Goal: Information Seeking & Learning: Learn about a topic

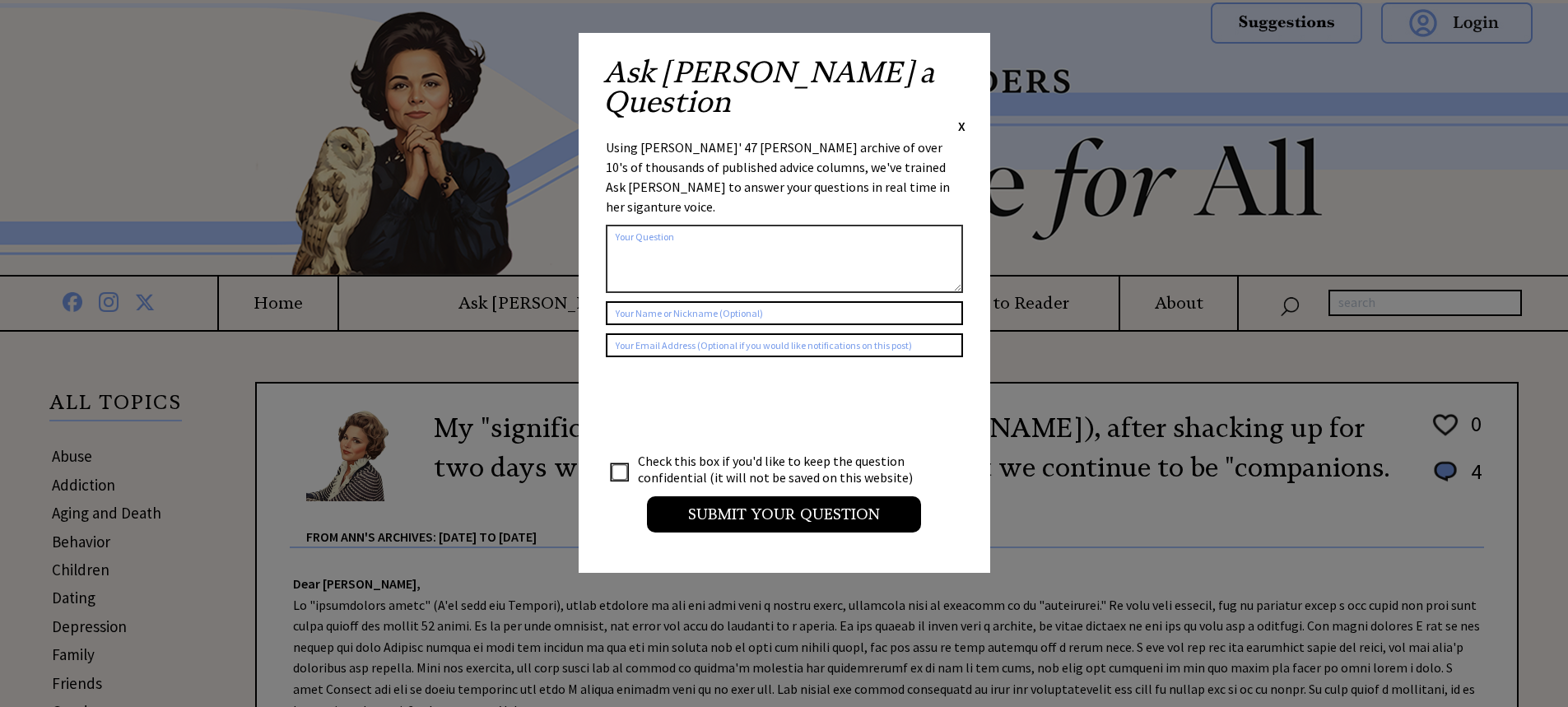
click at [958, 117] on span "X" at bounding box center [961, 125] width 8 height 16
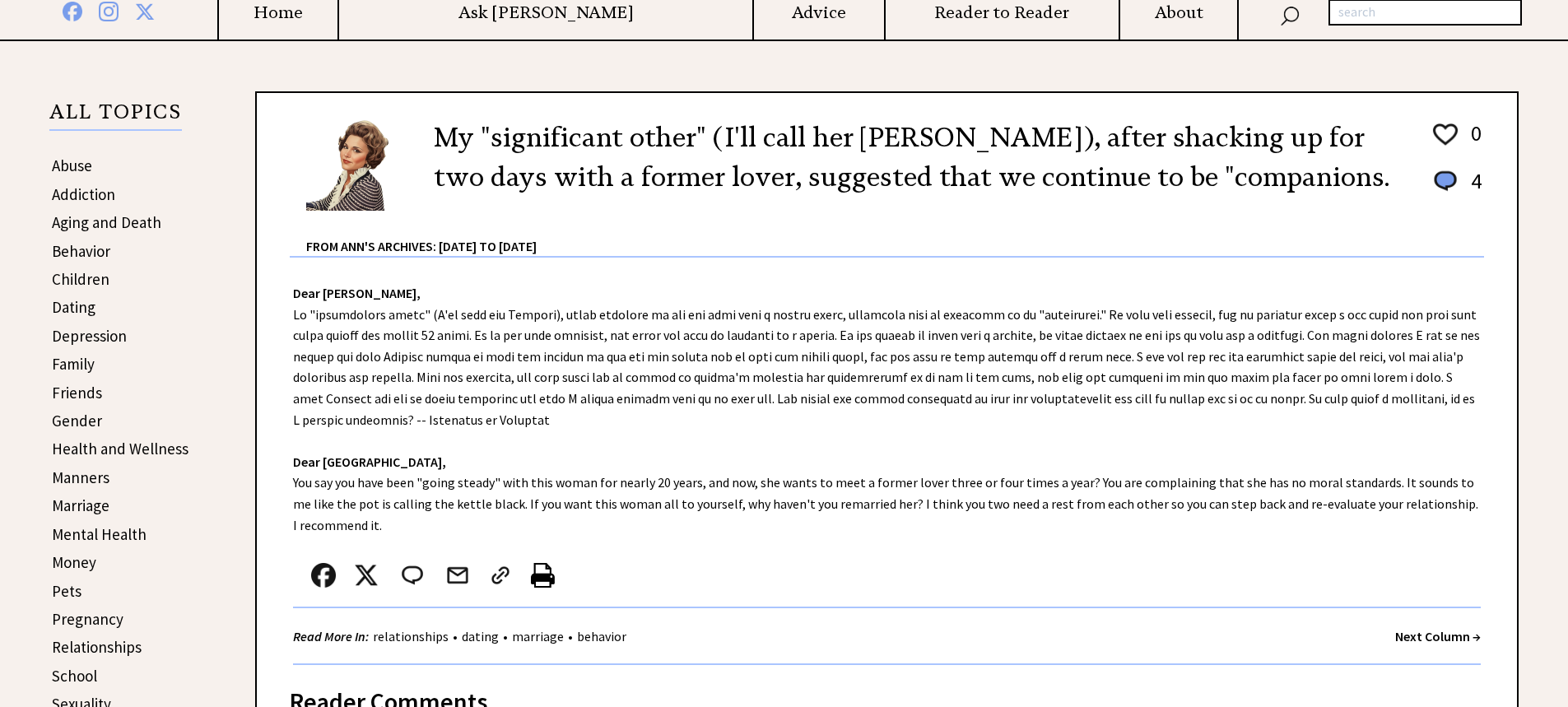
scroll to position [329, 0]
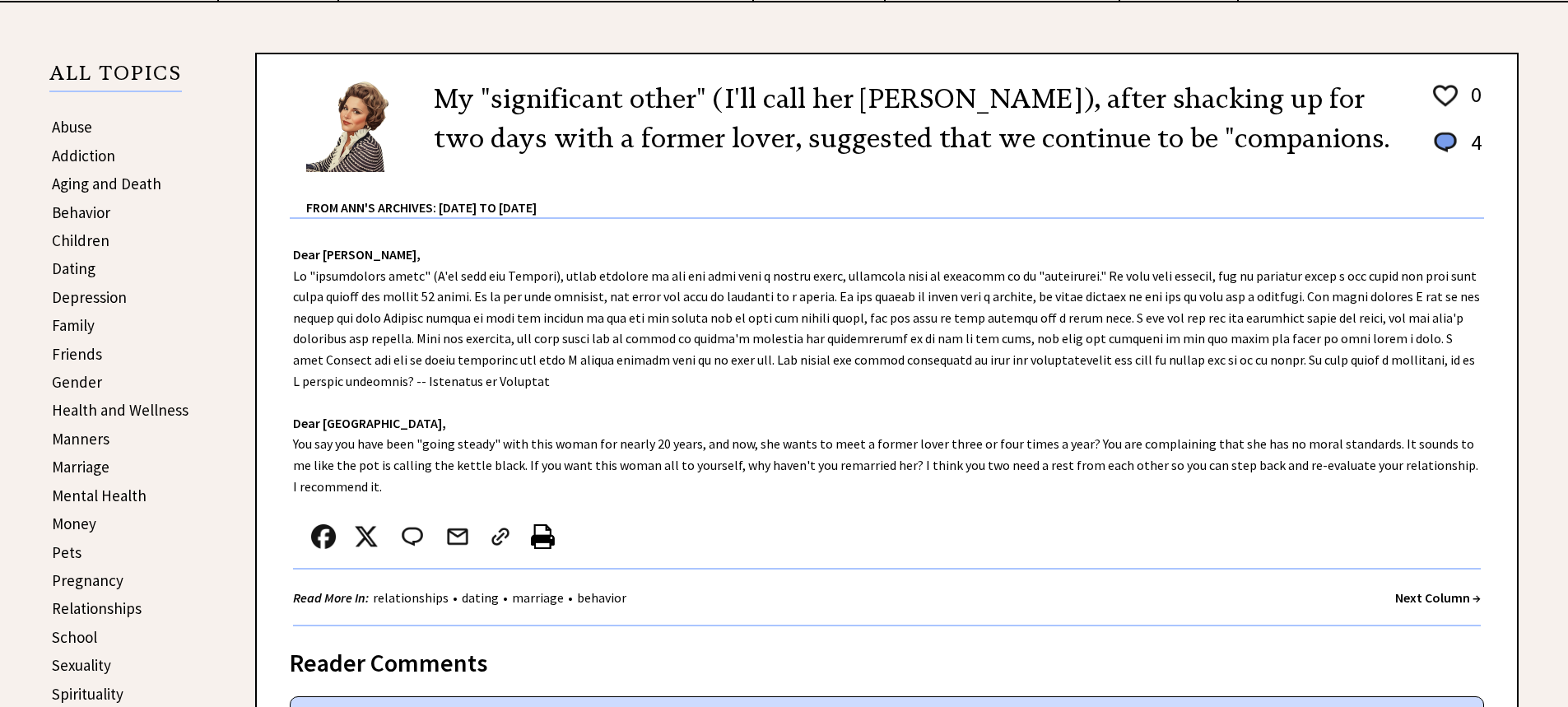
click at [84, 239] on link "Children" at bounding box center [80, 240] width 57 height 19
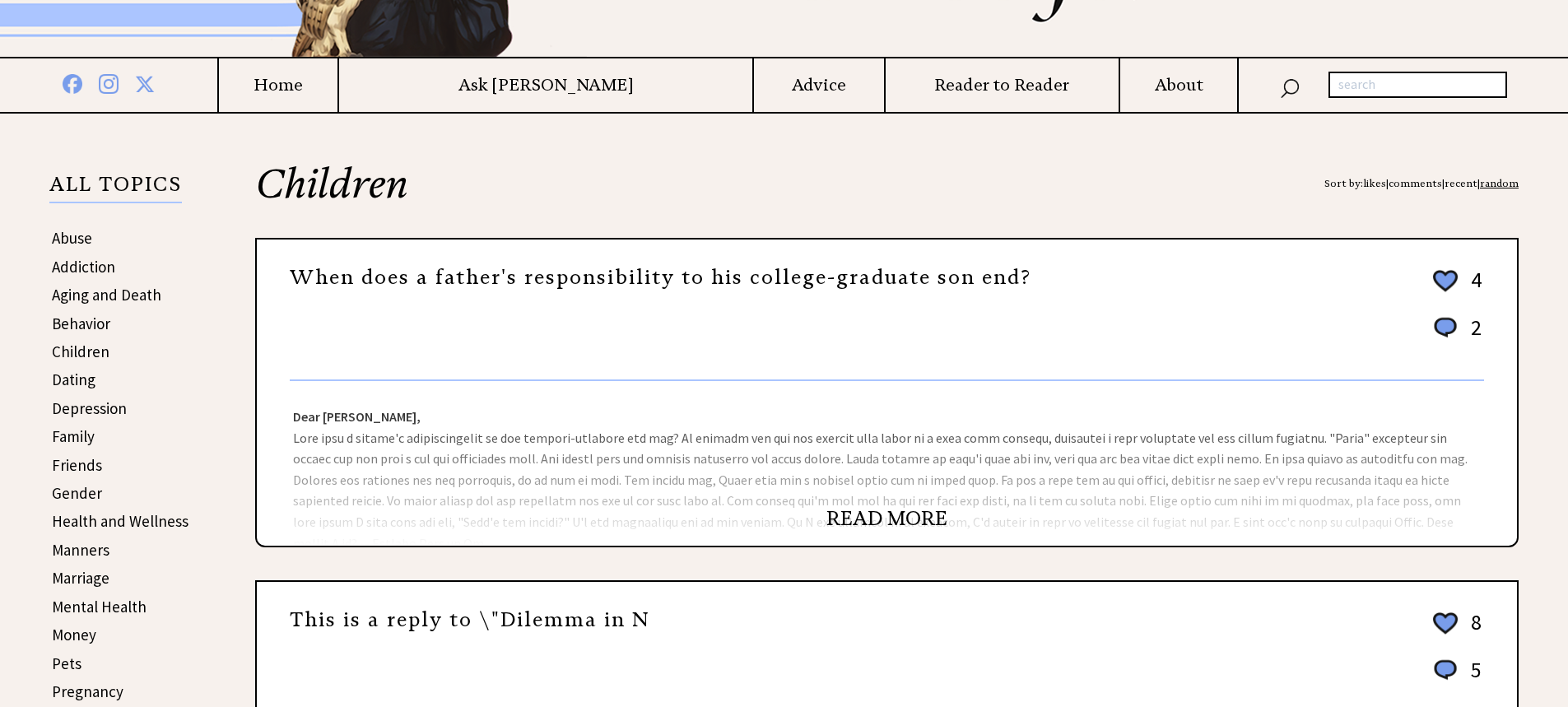
scroll to position [247, 0]
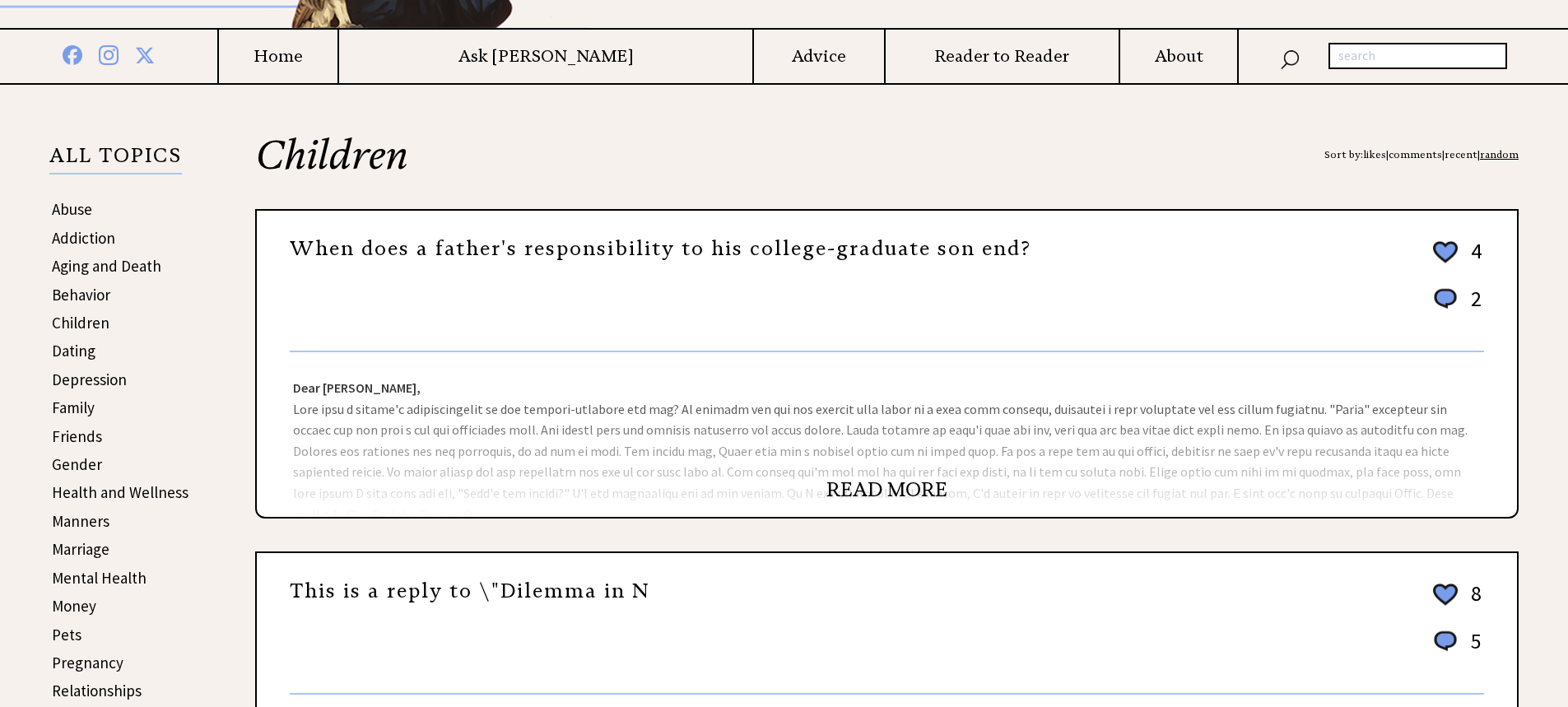
click at [867, 482] on link "READ MORE" at bounding box center [886, 489] width 121 height 24
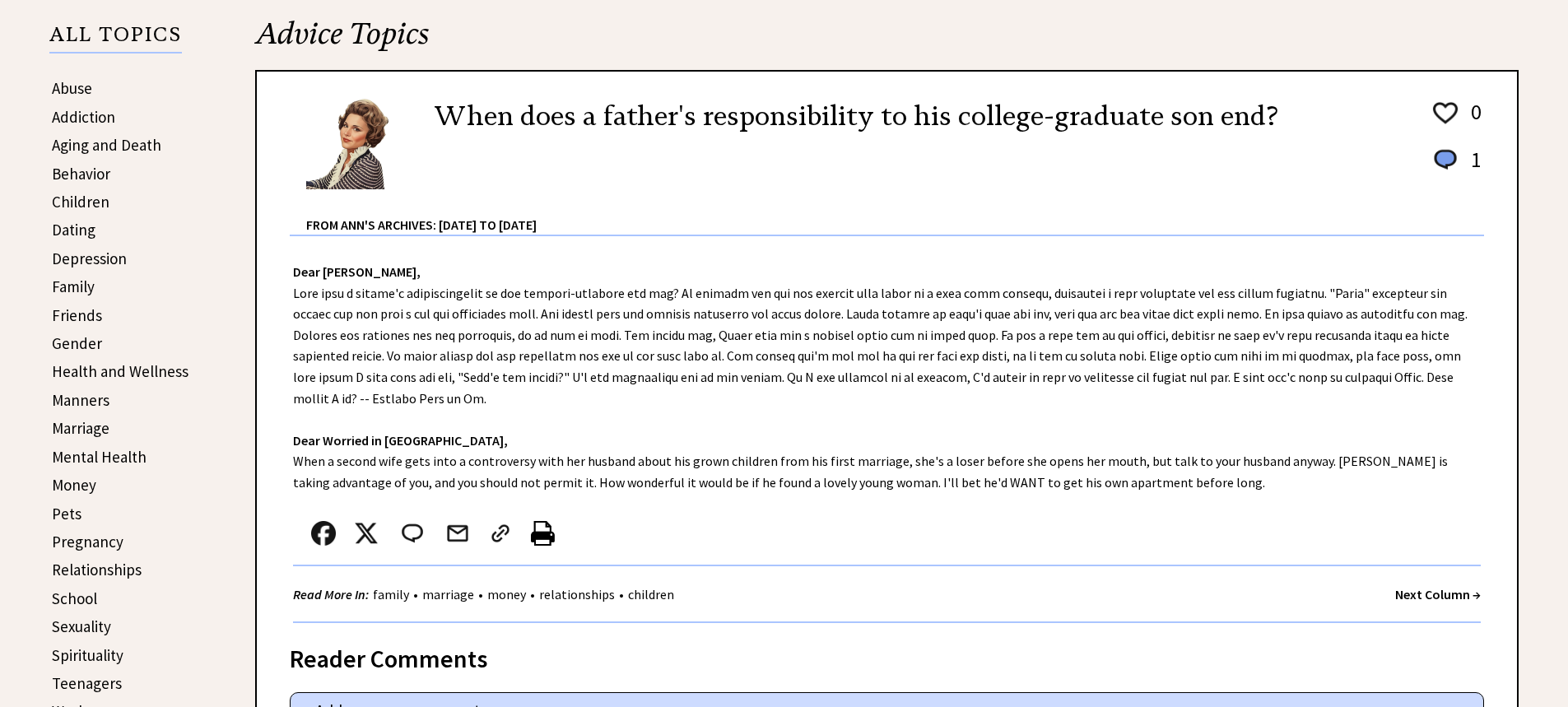
scroll to position [411, 0]
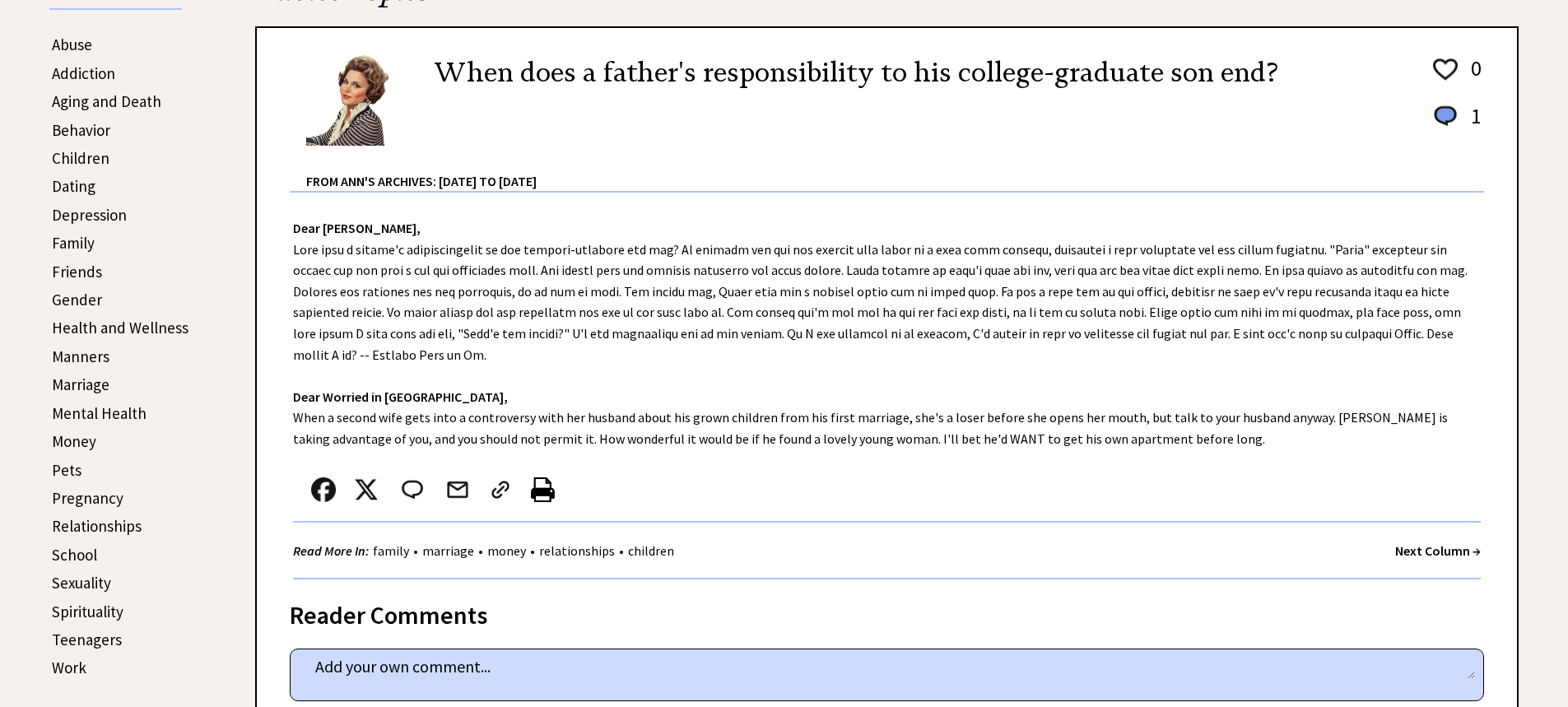
click at [544, 494] on img at bounding box center [542, 489] width 24 height 24
click at [84, 154] on link "Children" at bounding box center [80, 157] width 57 height 19
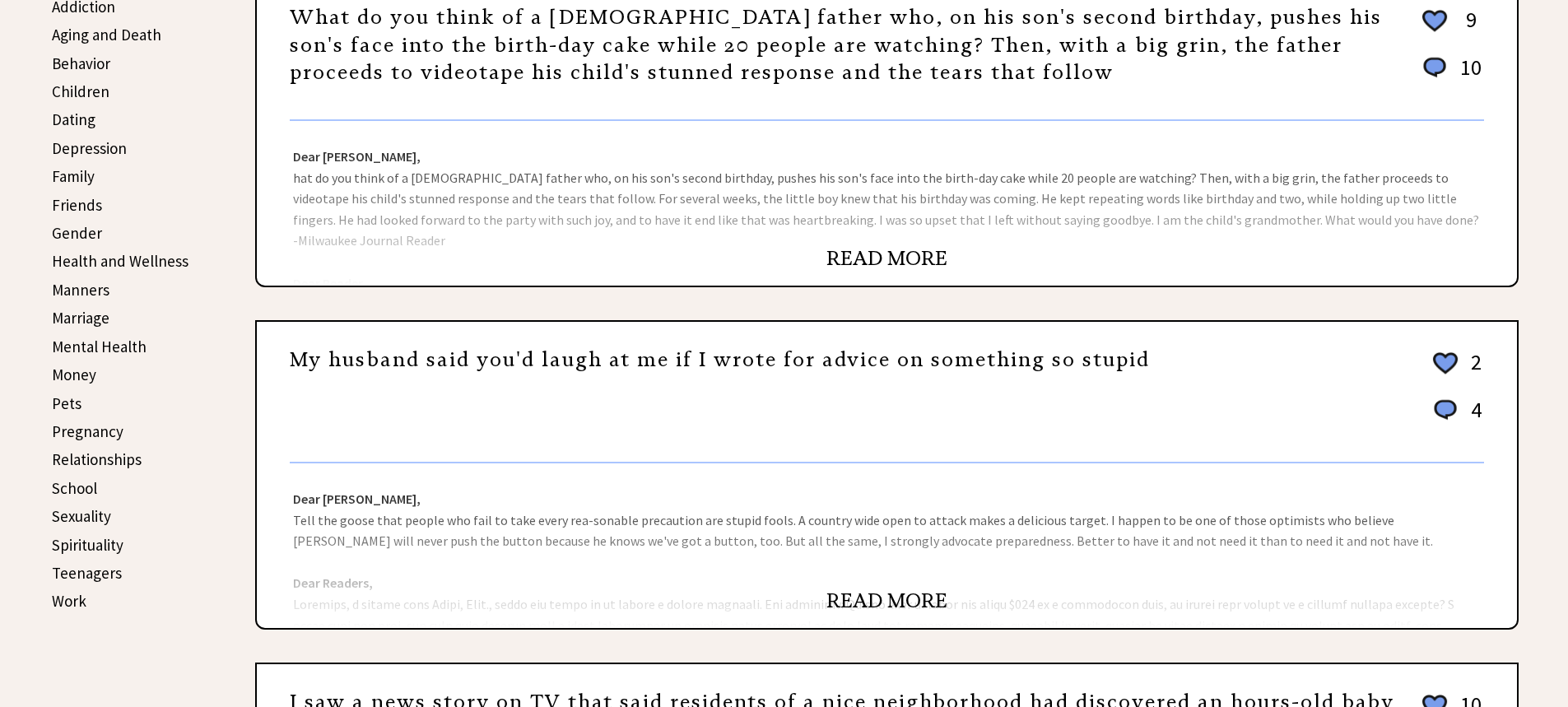
scroll to position [494, 0]
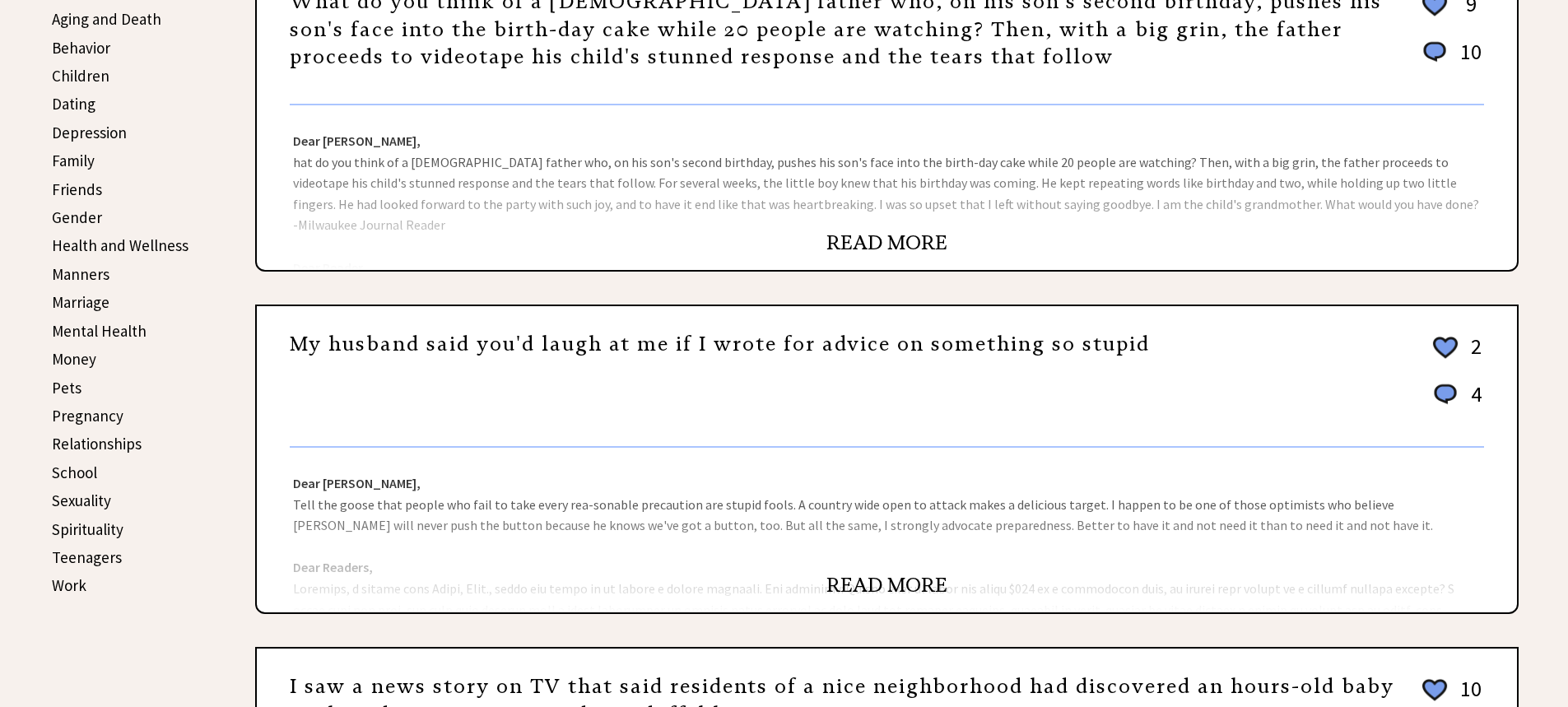
click at [884, 241] on link "READ MORE" at bounding box center [886, 242] width 121 height 24
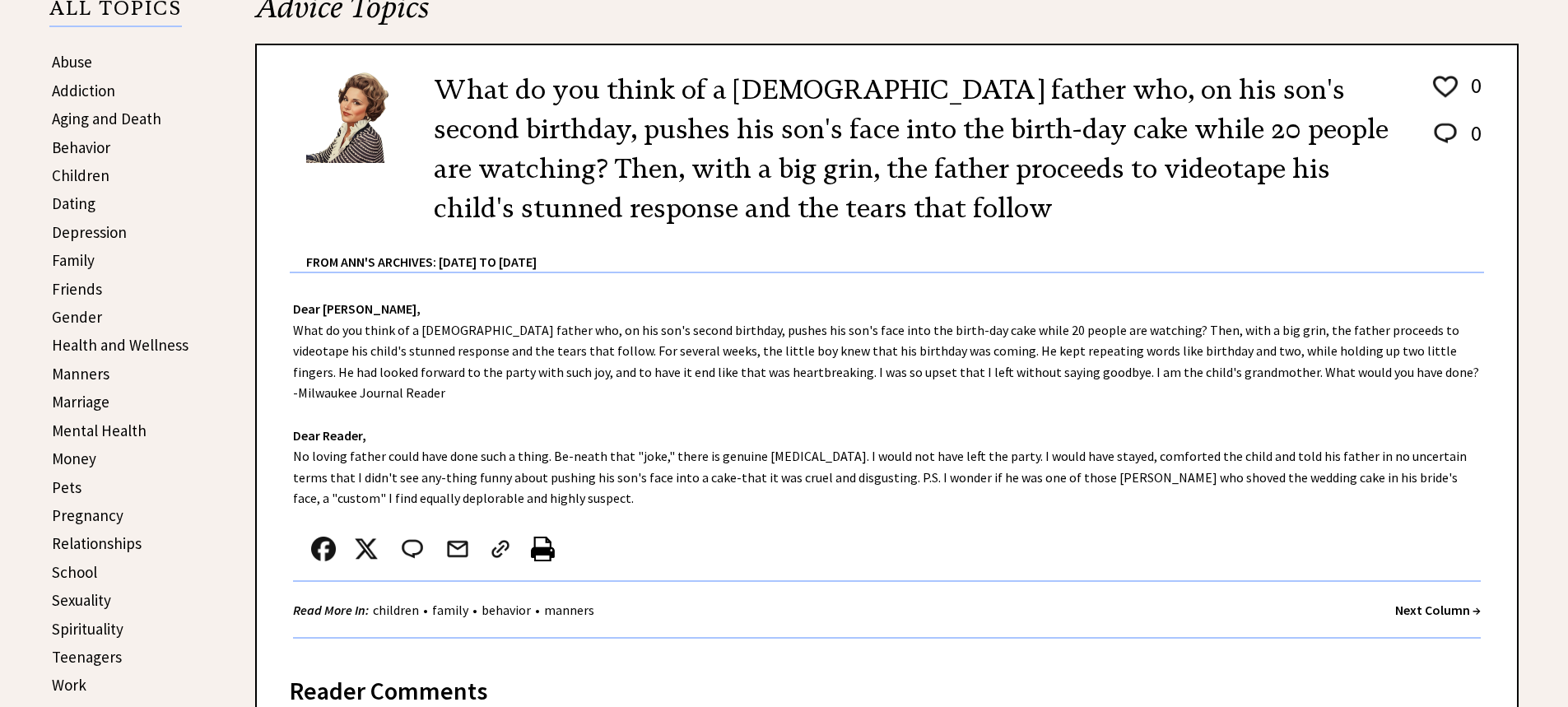
scroll to position [411, 0]
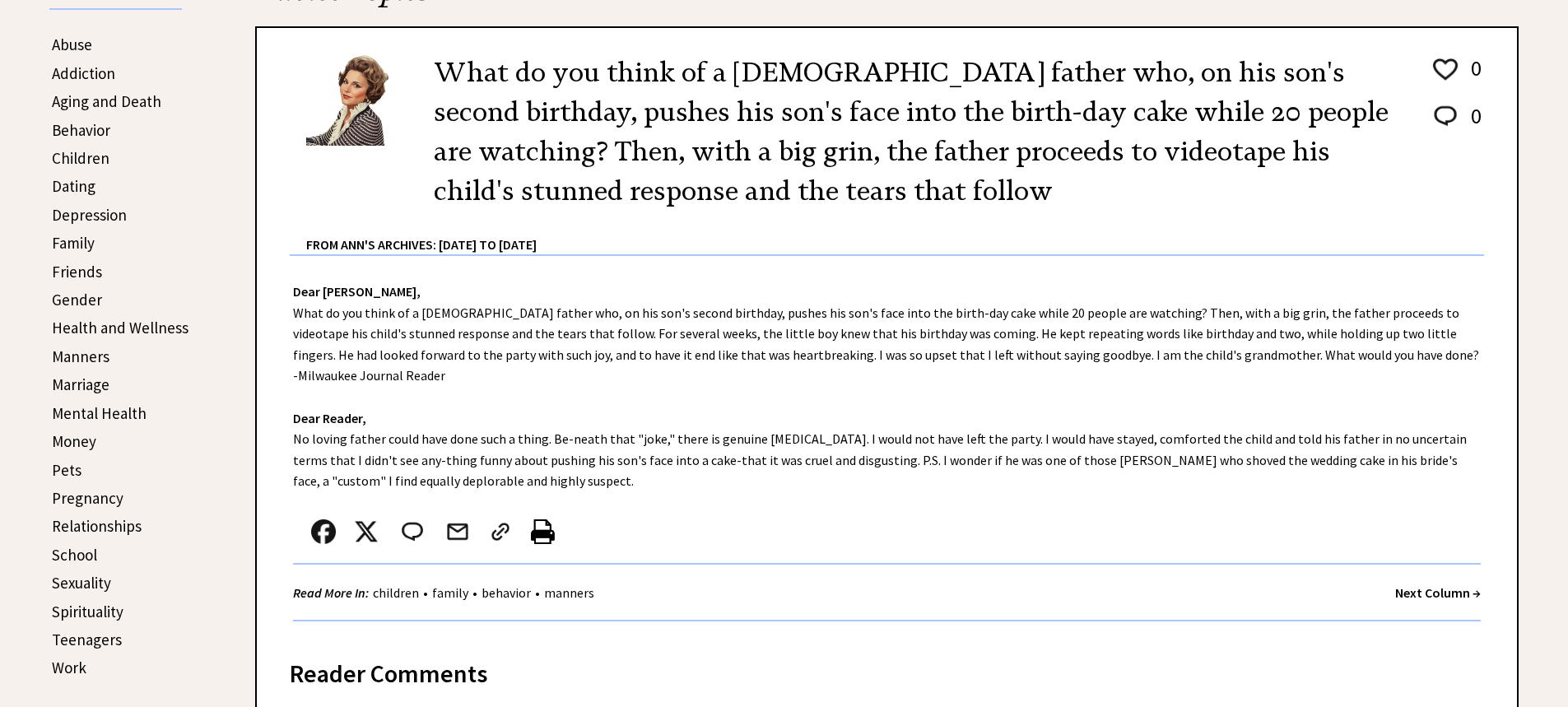
click at [541, 519] on img at bounding box center [542, 531] width 24 height 24
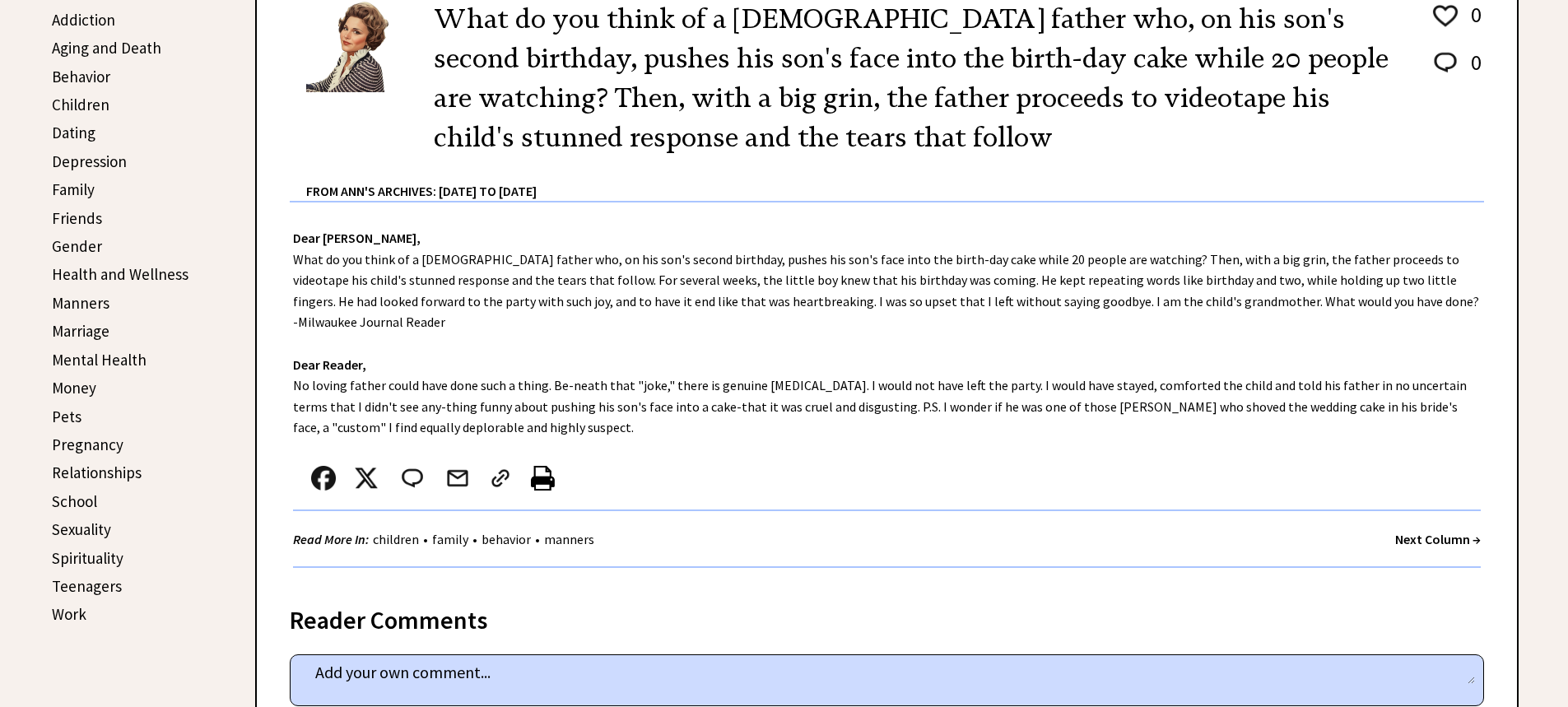
scroll to position [494, 0]
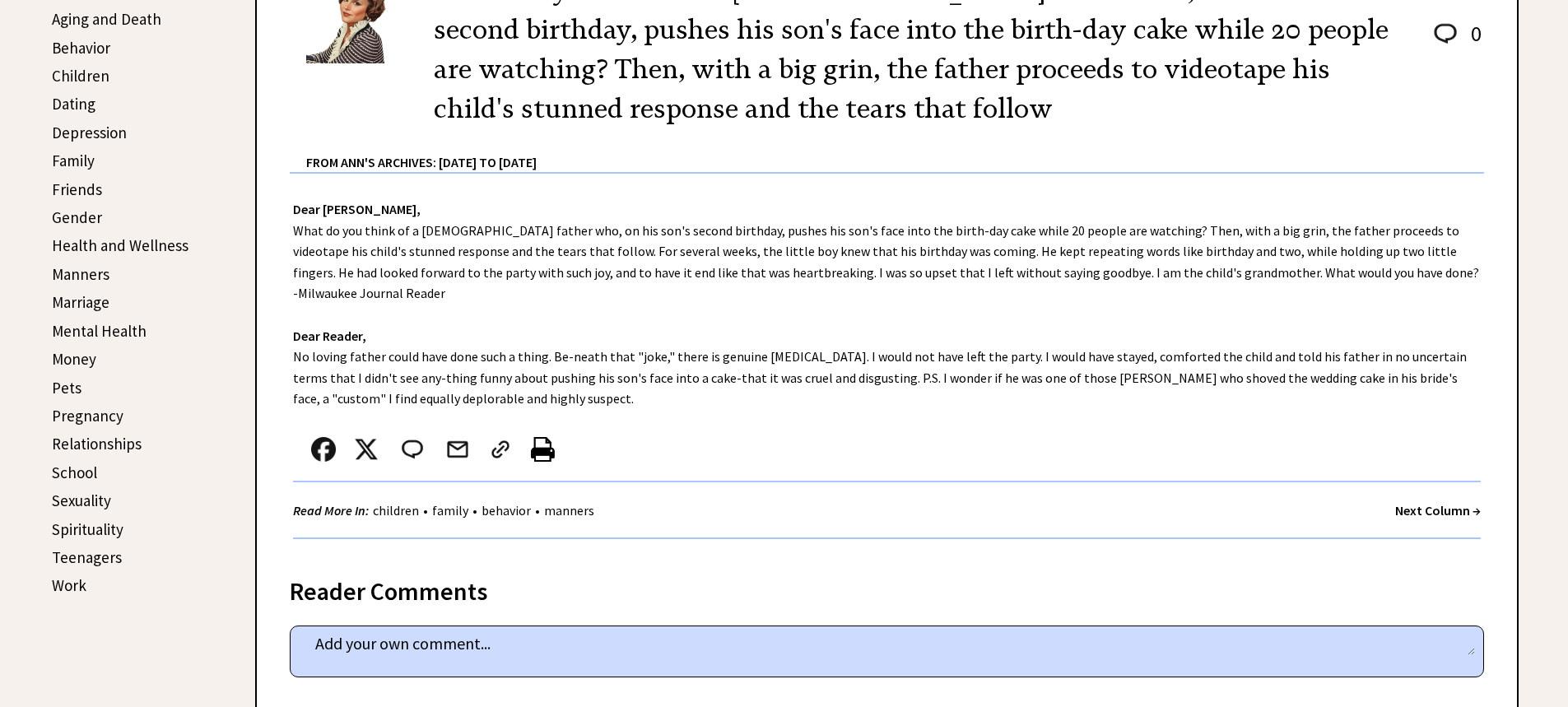
click at [87, 272] on link "Manners" at bounding box center [80, 274] width 57 height 19
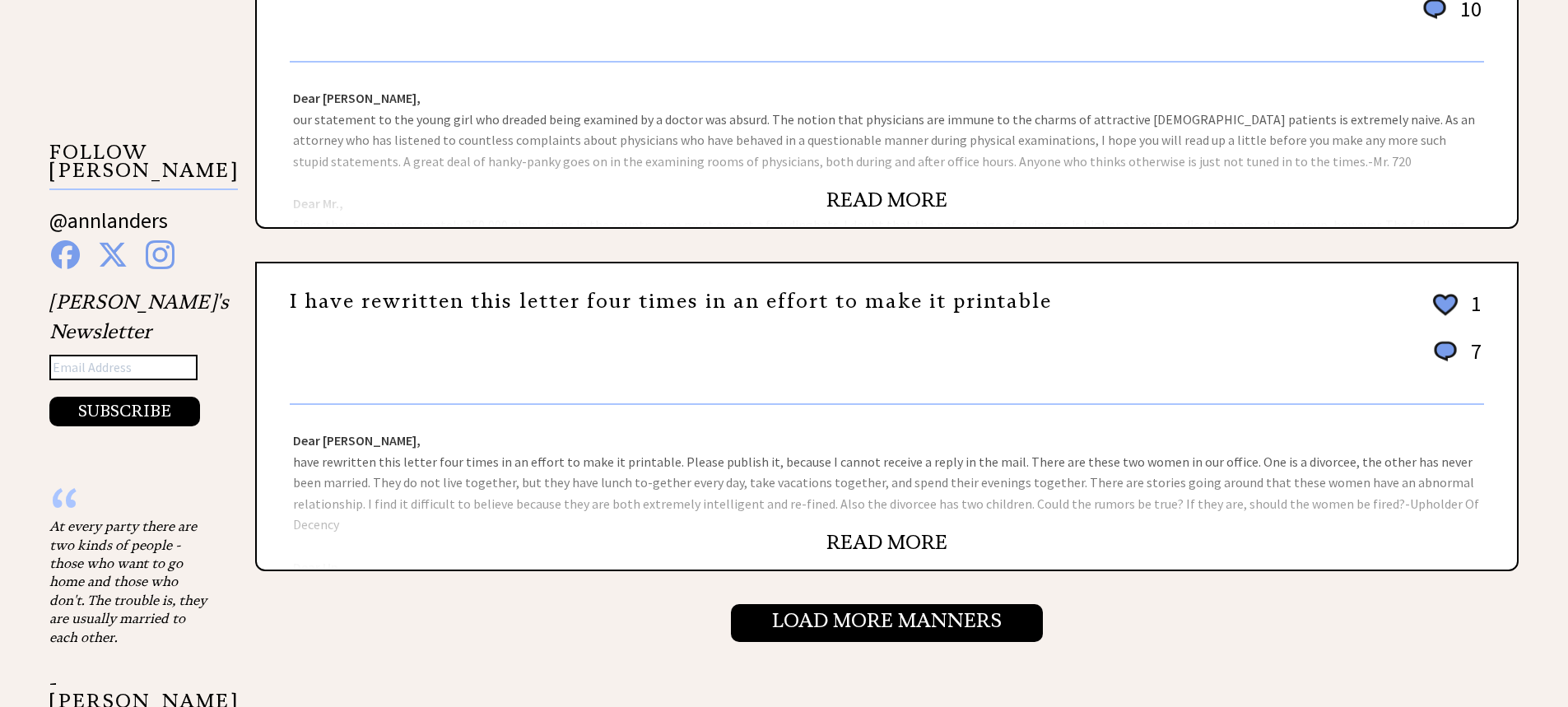
scroll to position [1645, 0]
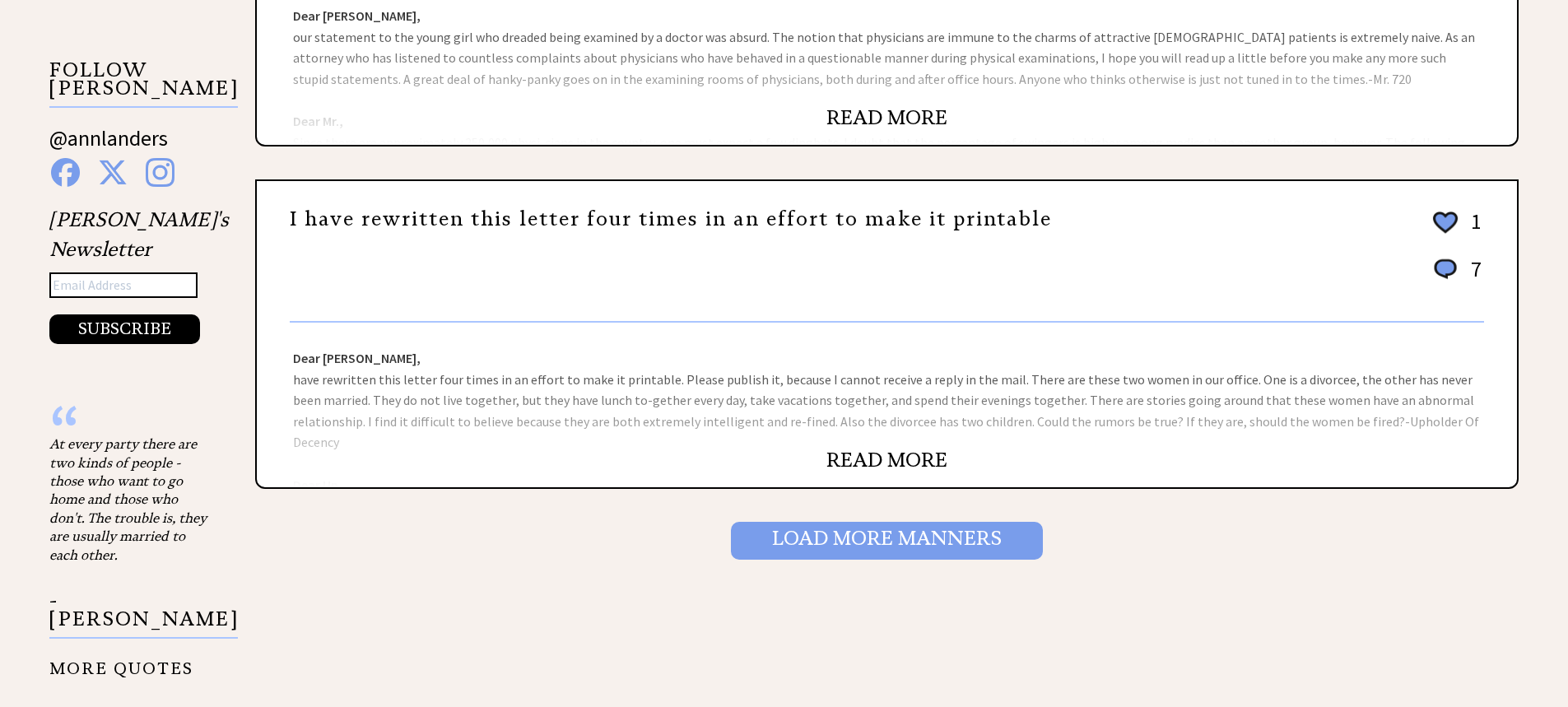
click at [810, 532] on input "Load More Manners" at bounding box center [886, 541] width 312 height 38
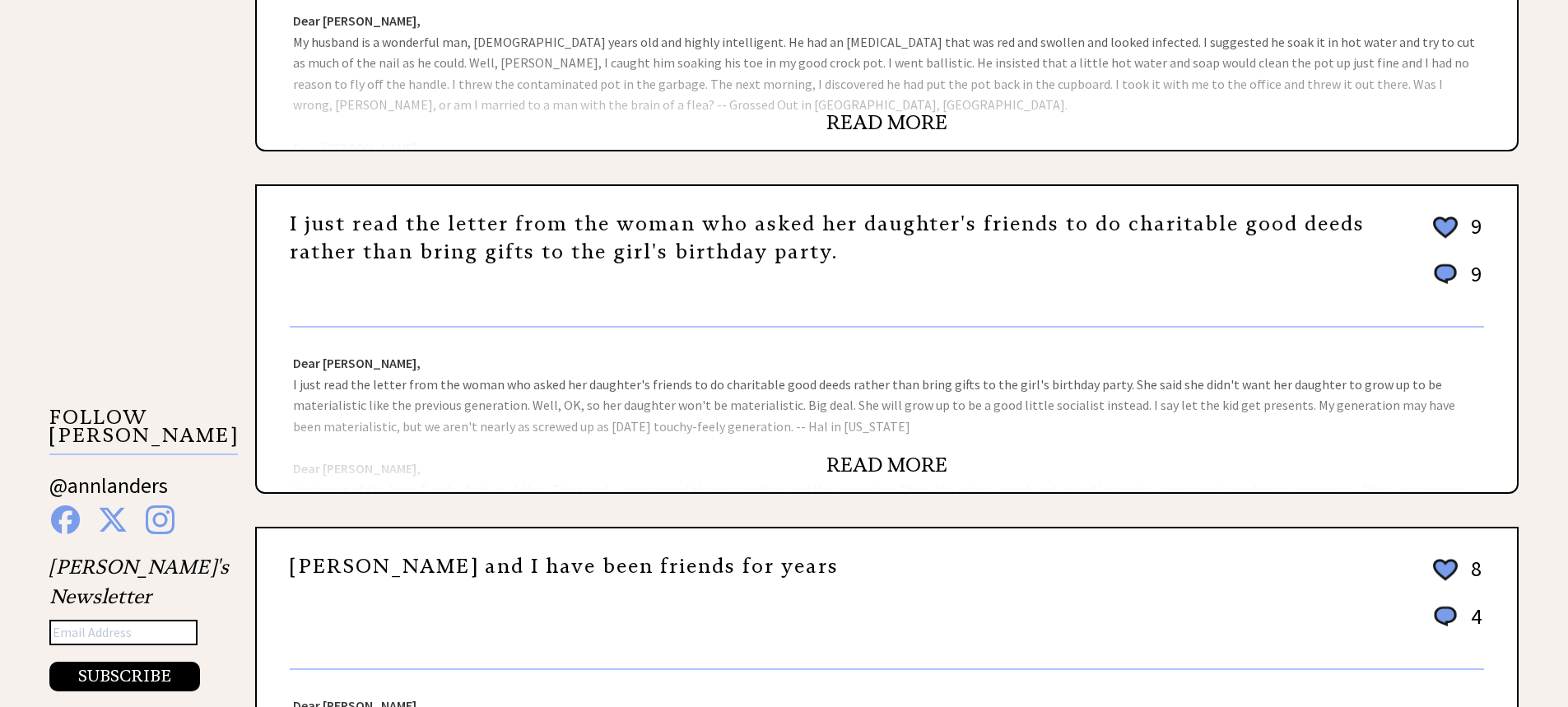
scroll to position [1317, 0]
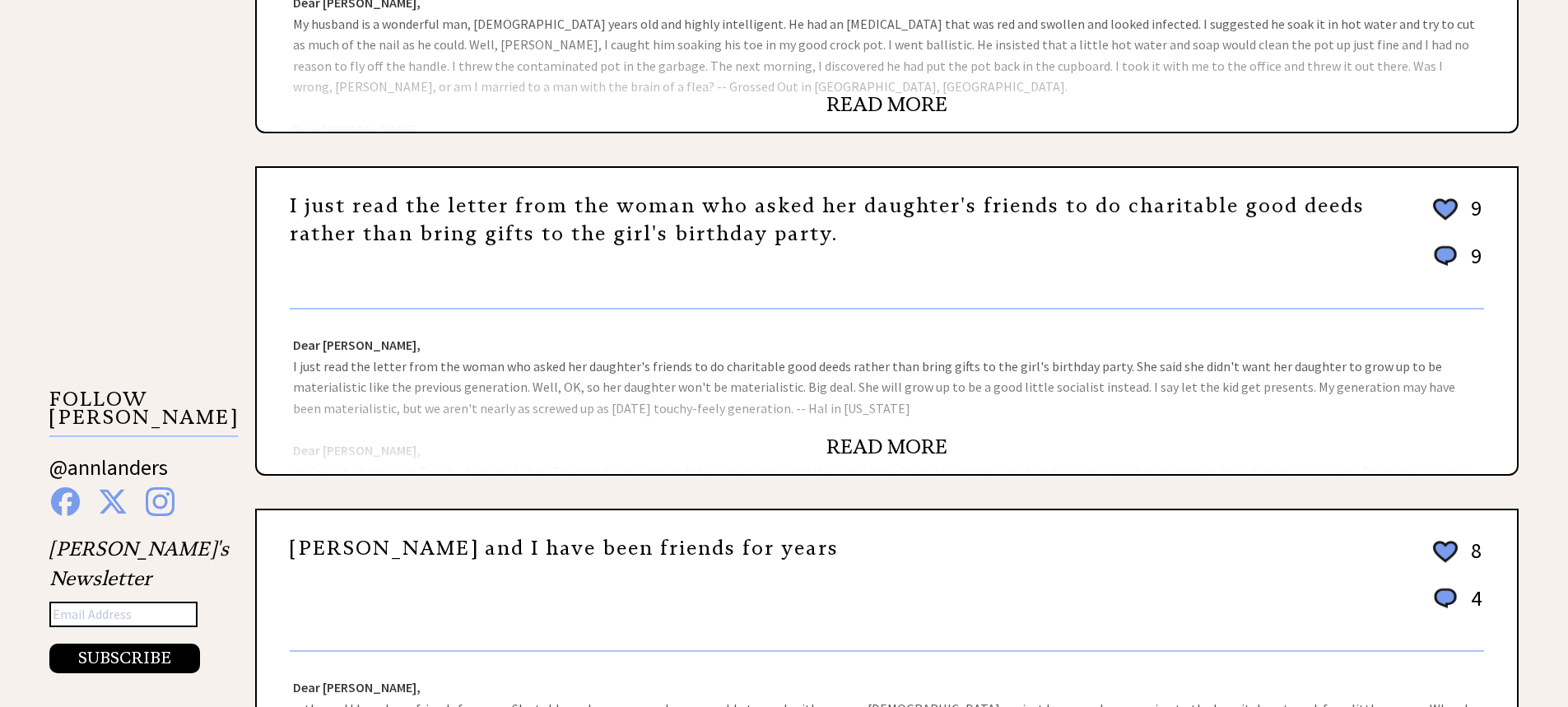
click at [841, 446] on link "READ MORE" at bounding box center [886, 446] width 121 height 24
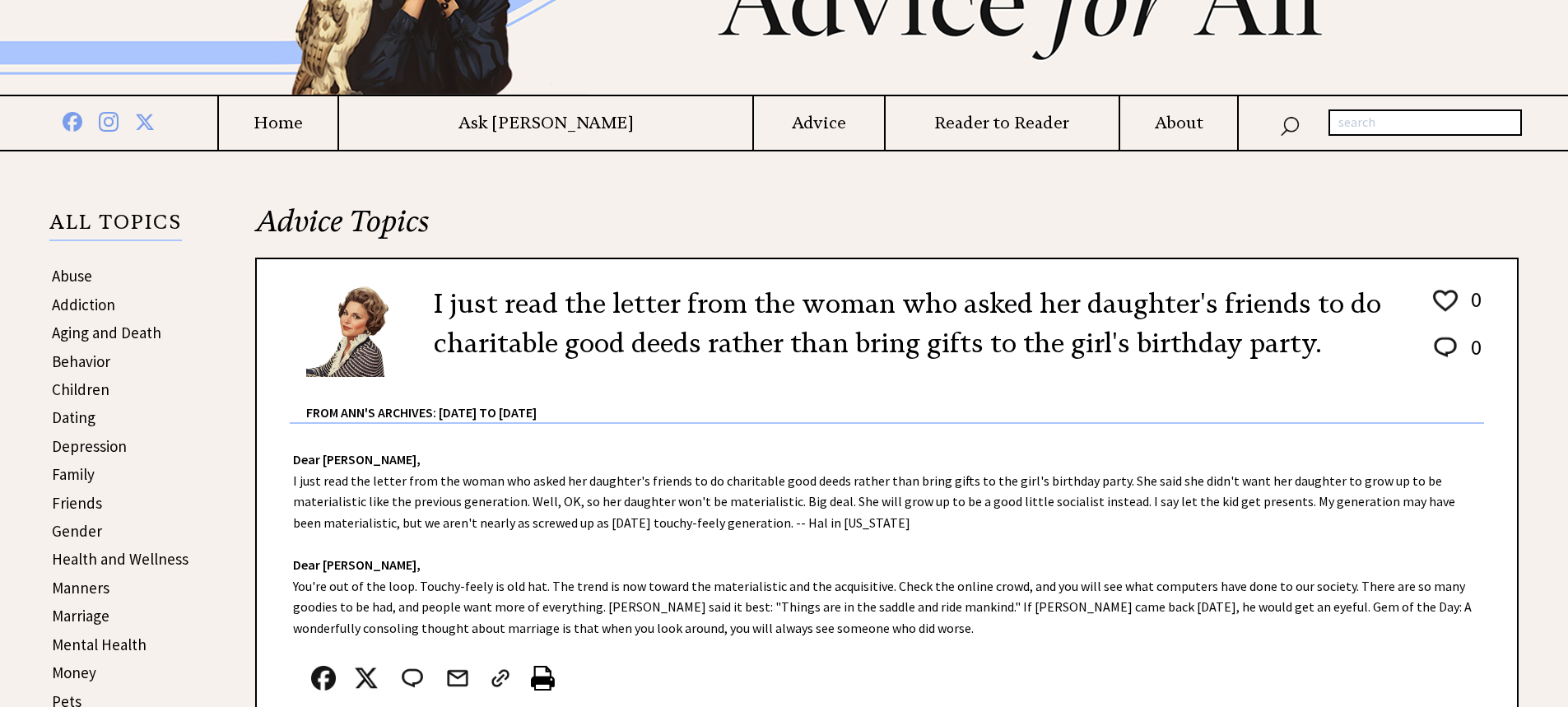
scroll to position [247, 0]
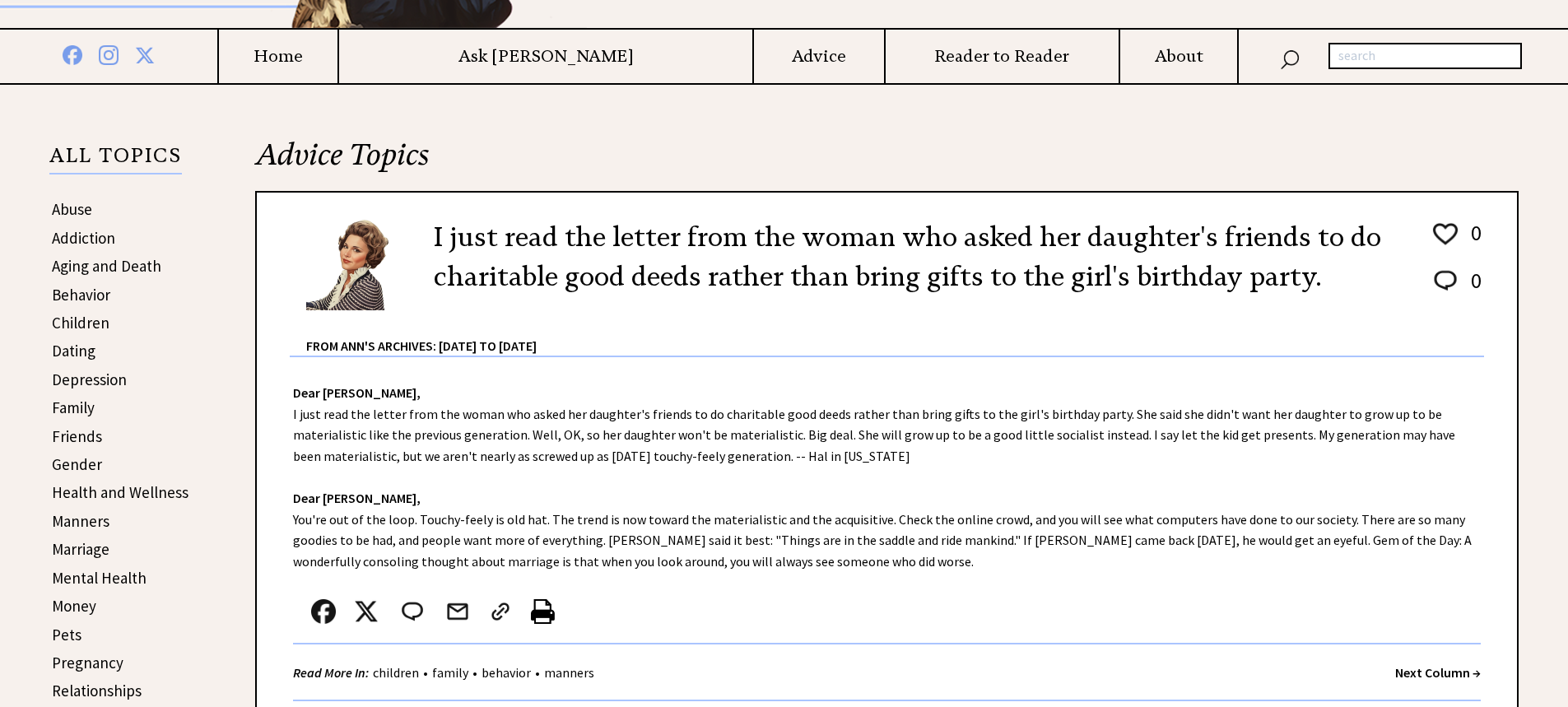
click at [545, 619] on img at bounding box center [542, 611] width 24 height 24
